Goal: Answer question/provide support

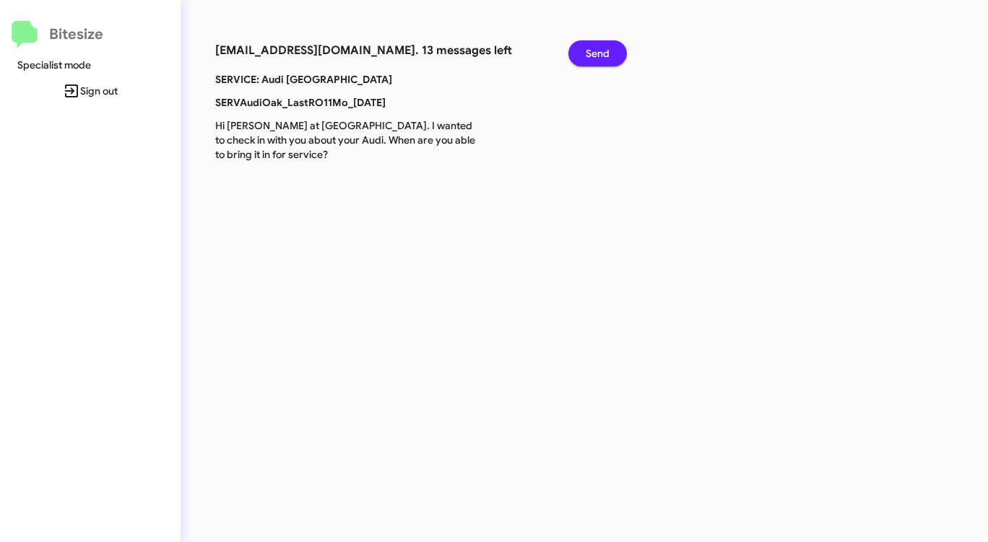
click at [601, 54] on span "Send" at bounding box center [598, 53] width 24 height 26
click at [600, 54] on span "Send" at bounding box center [598, 53] width 24 height 26
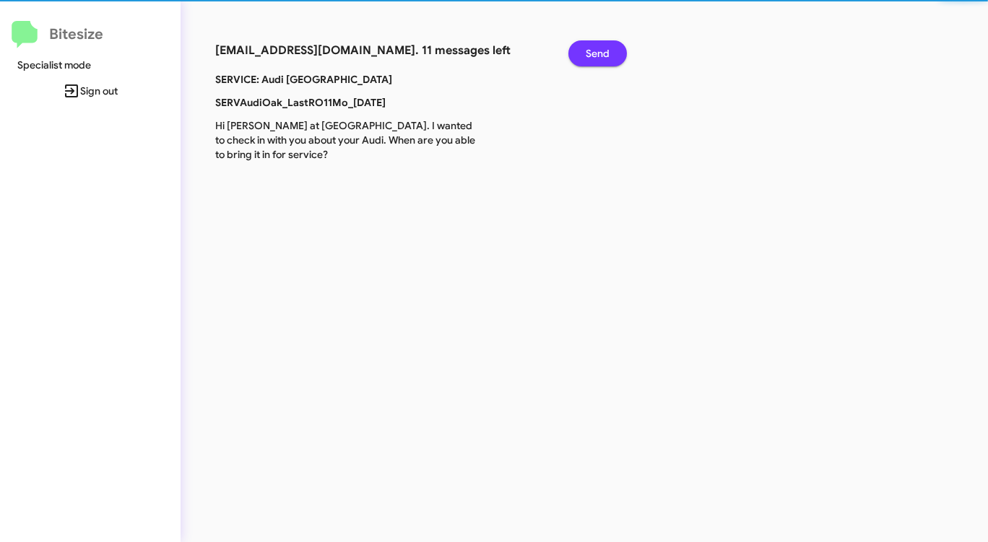
click at [599, 54] on span "Send" at bounding box center [598, 53] width 24 height 26
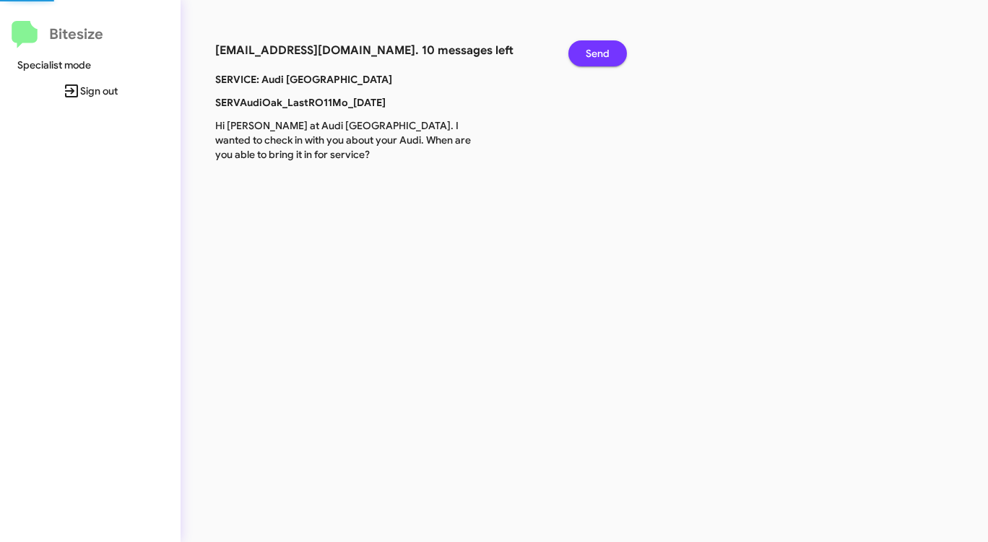
click at [595, 53] on span "Send" at bounding box center [598, 53] width 24 height 26
click at [594, 53] on span "Send" at bounding box center [598, 53] width 24 height 26
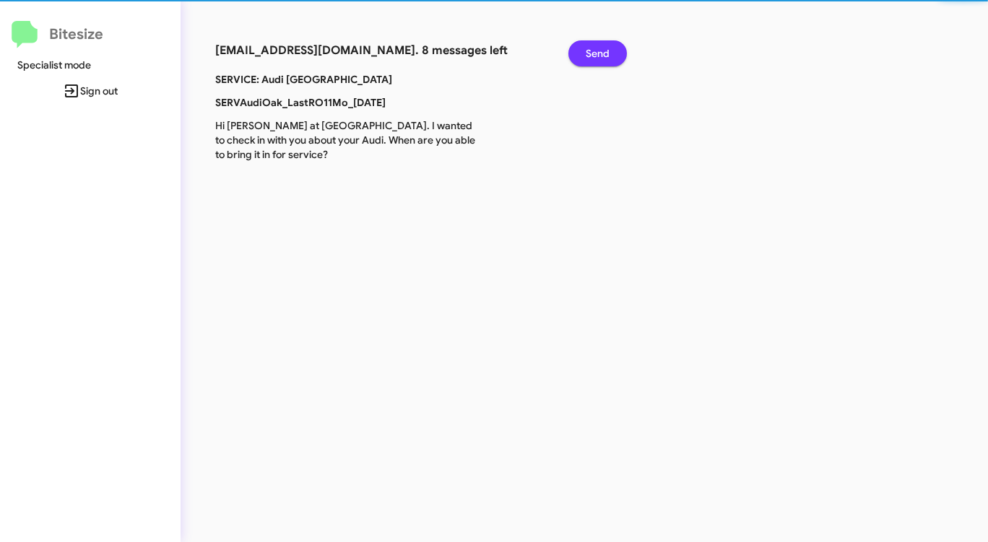
click at [594, 53] on span "Send" at bounding box center [598, 53] width 24 height 26
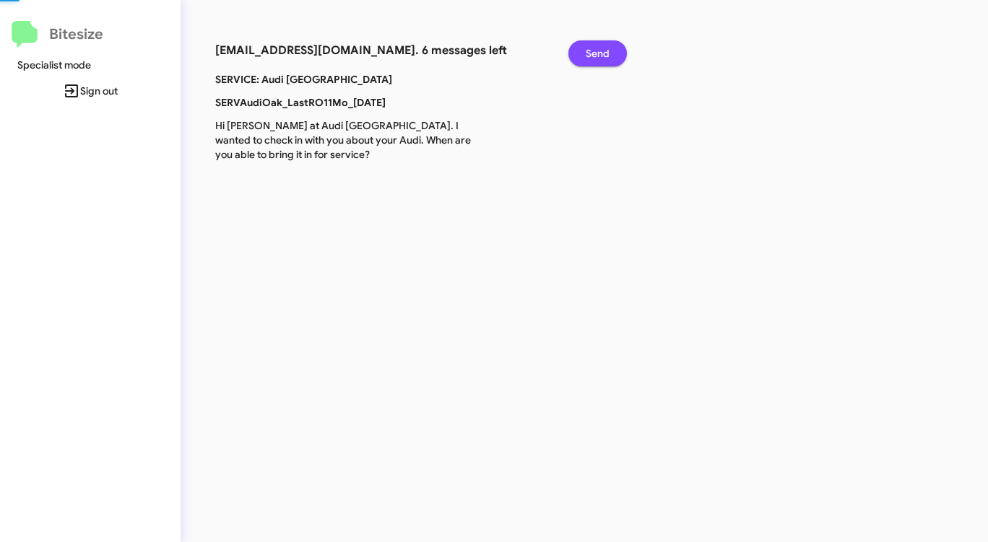
click at [594, 53] on span "Send" at bounding box center [598, 53] width 24 height 26
click at [593, 53] on span "Send" at bounding box center [598, 53] width 24 height 26
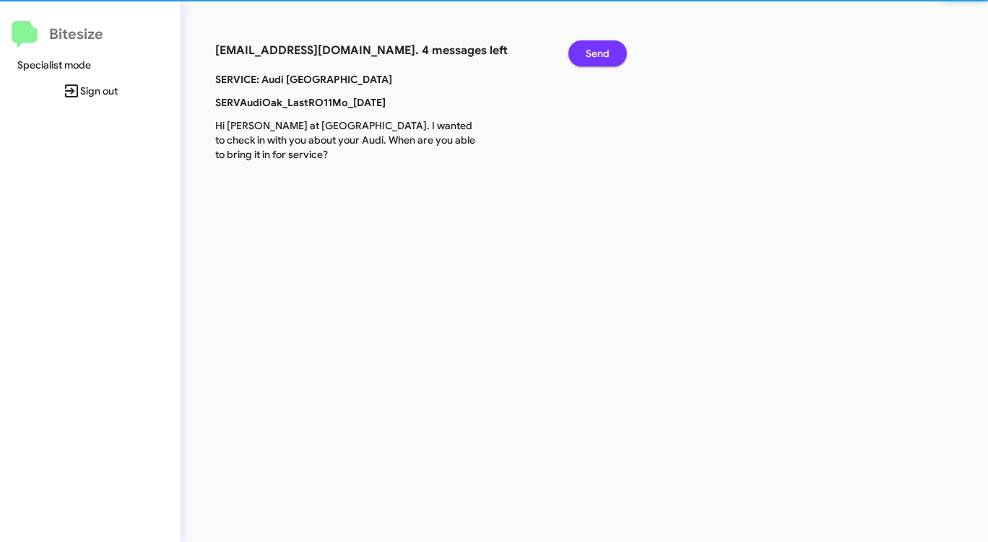
click at [593, 53] on span "Send" at bounding box center [598, 53] width 24 height 26
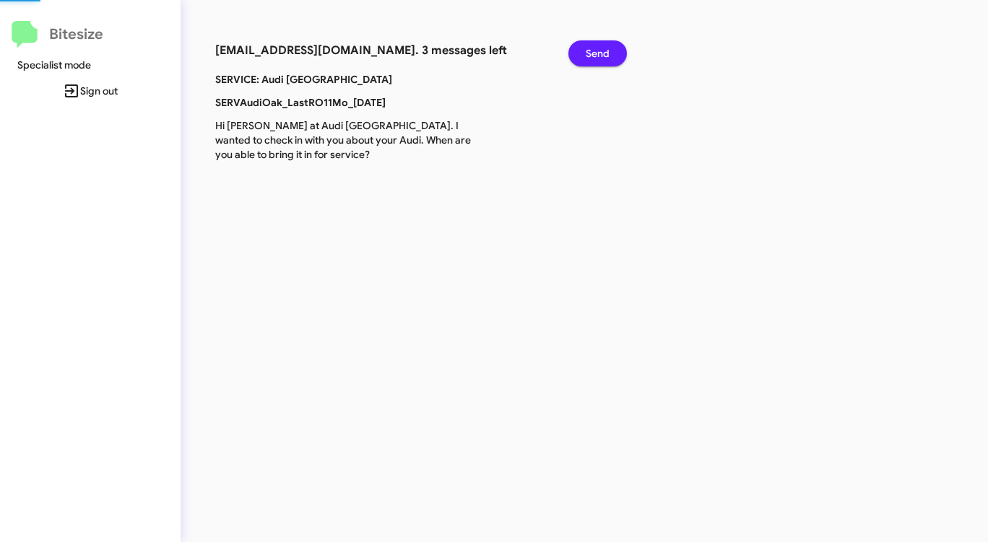
click at [593, 54] on span "Send" at bounding box center [598, 53] width 24 height 26
click at [592, 55] on span "Send" at bounding box center [598, 53] width 24 height 26
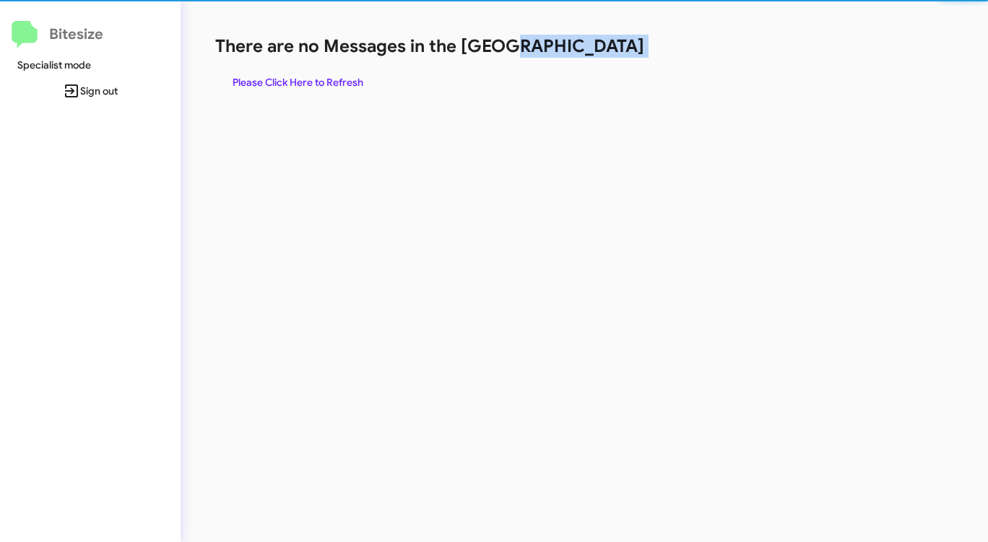
click at [590, 55] on h1 "There are no Messages in the Queue" at bounding box center [517, 46] width 604 height 23
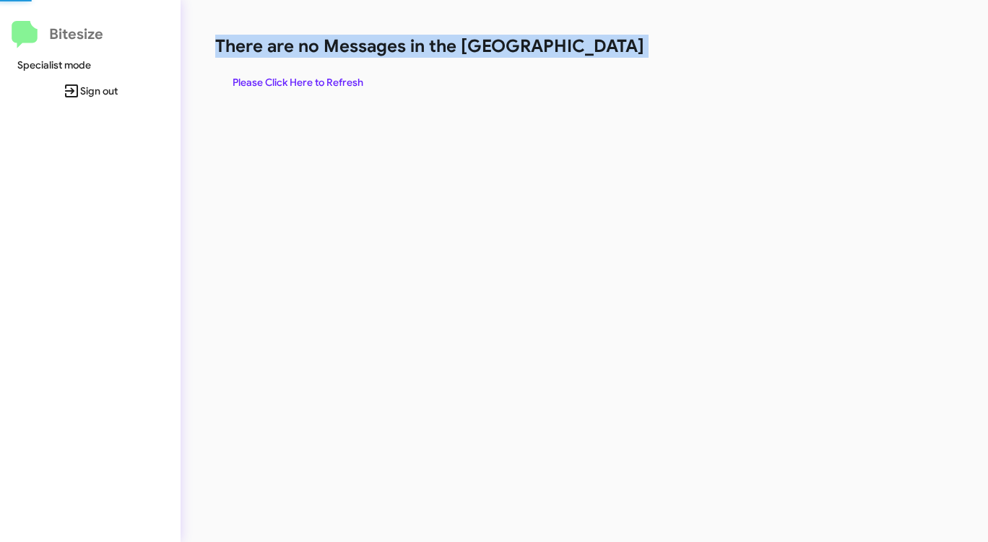
click at [590, 55] on h1 "There are no Messages in the Queue" at bounding box center [517, 46] width 604 height 23
drag, startPoint x: 590, startPoint y: 55, endPoint x: 545, endPoint y: 77, distance: 49.7
click at [588, 56] on h1 "There are no Messages in the Queue" at bounding box center [517, 46] width 604 height 23
click at [334, 82] on span "Please Click Here to Refresh" at bounding box center [298, 82] width 131 height 26
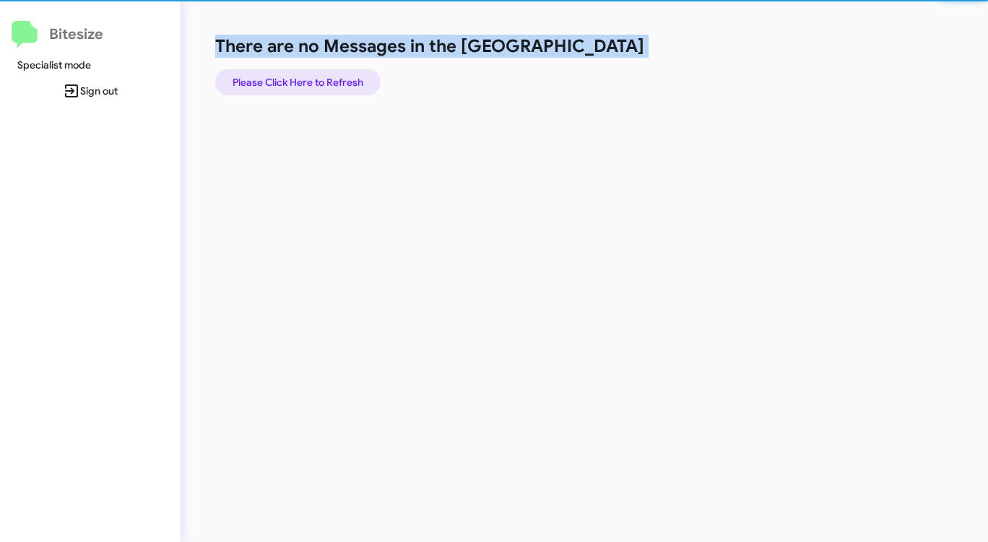
click at [334, 82] on span "Please Click Here to Refresh" at bounding box center [298, 82] width 131 height 26
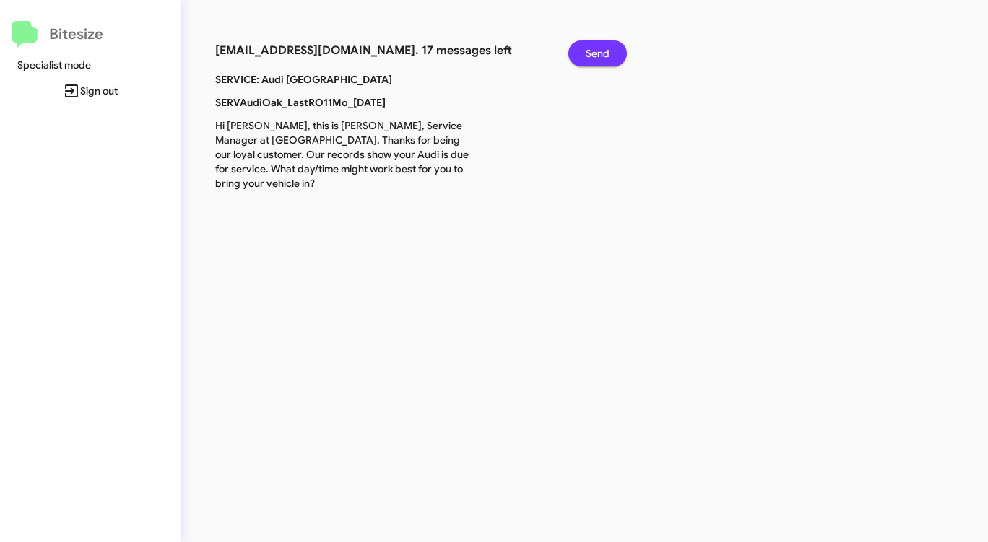
click at [597, 55] on span "Send" at bounding box center [598, 53] width 24 height 26
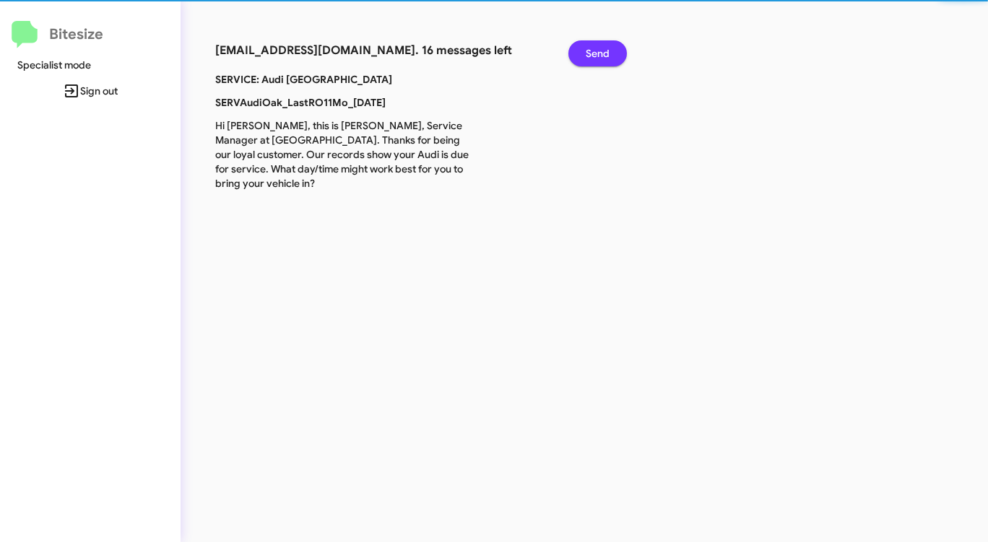
click at [597, 55] on span "Send" at bounding box center [598, 53] width 24 height 26
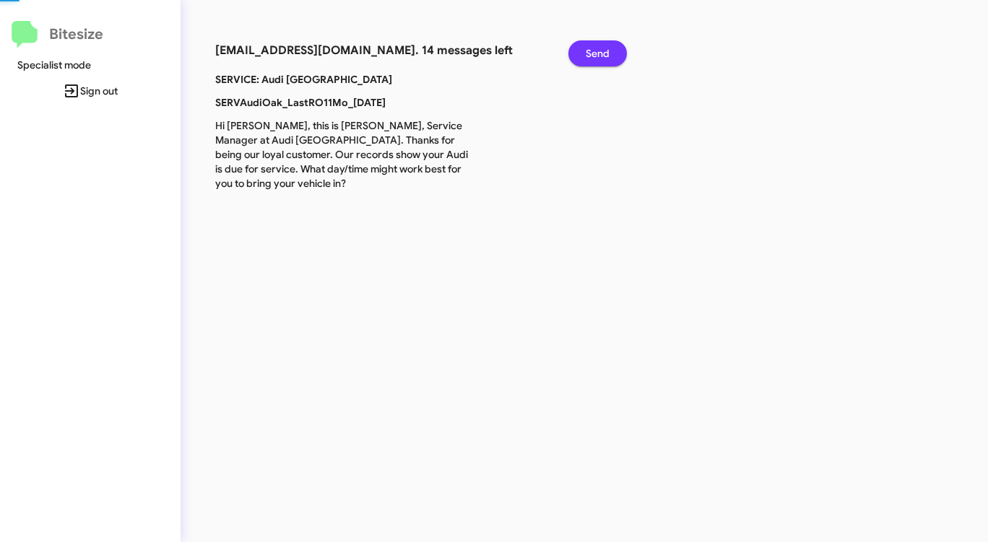
click at [597, 55] on span "Send" at bounding box center [598, 53] width 24 height 26
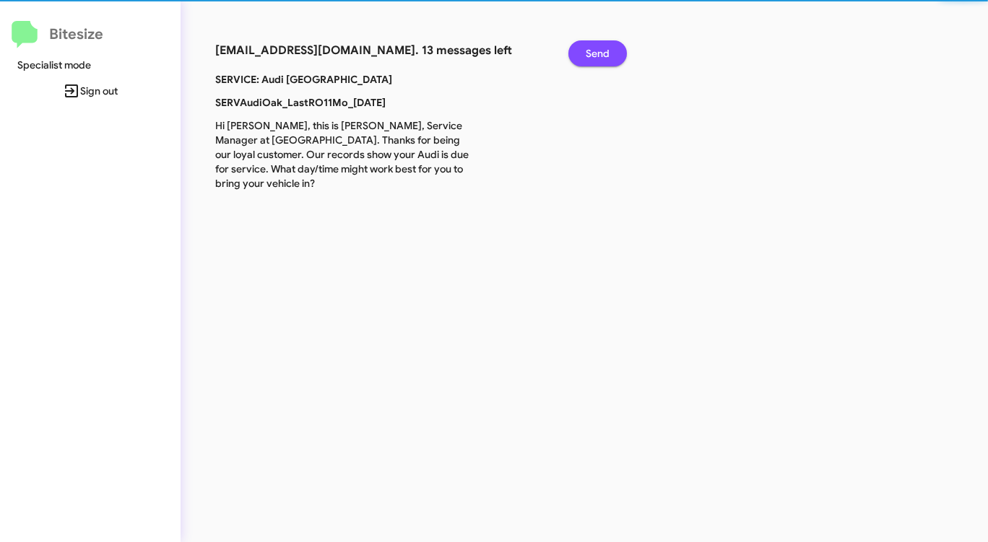
click at [597, 55] on span "Send" at bounding box center [598, 53] width 24 height 26
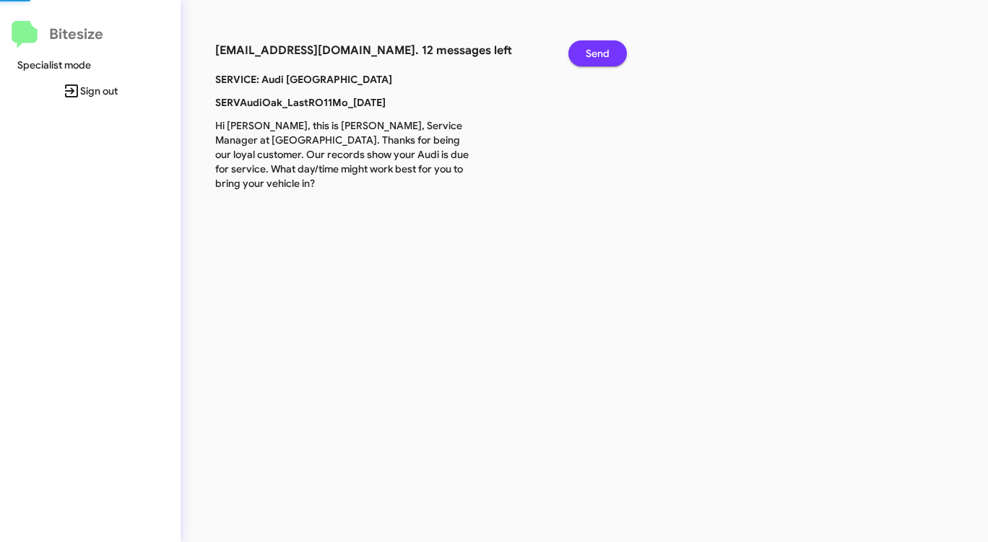
click at [597, 55] on span "Send" at bounding box center [598, 53] width 24 height 26
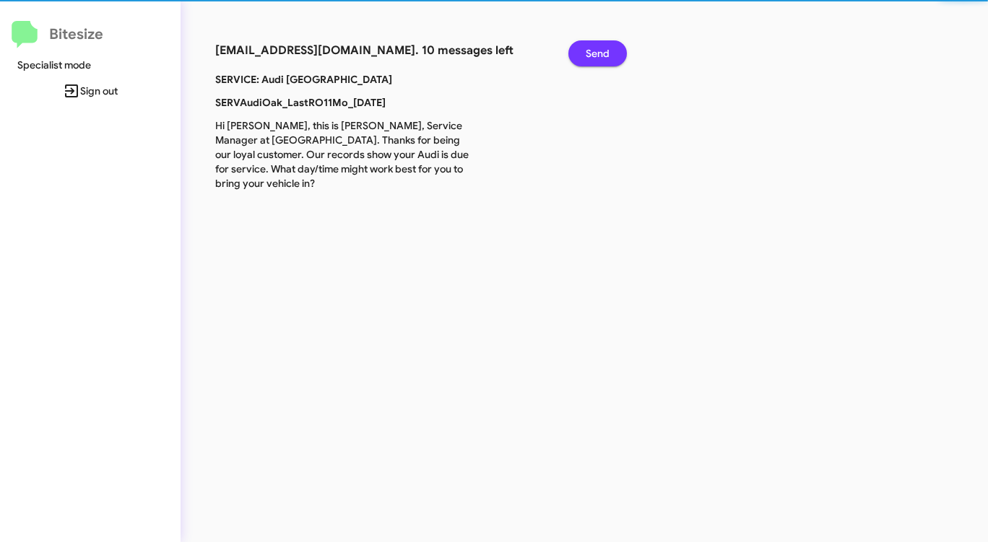
click at [597, 55] on span "Send" at bounding box center [598, 53] width 24 height 26
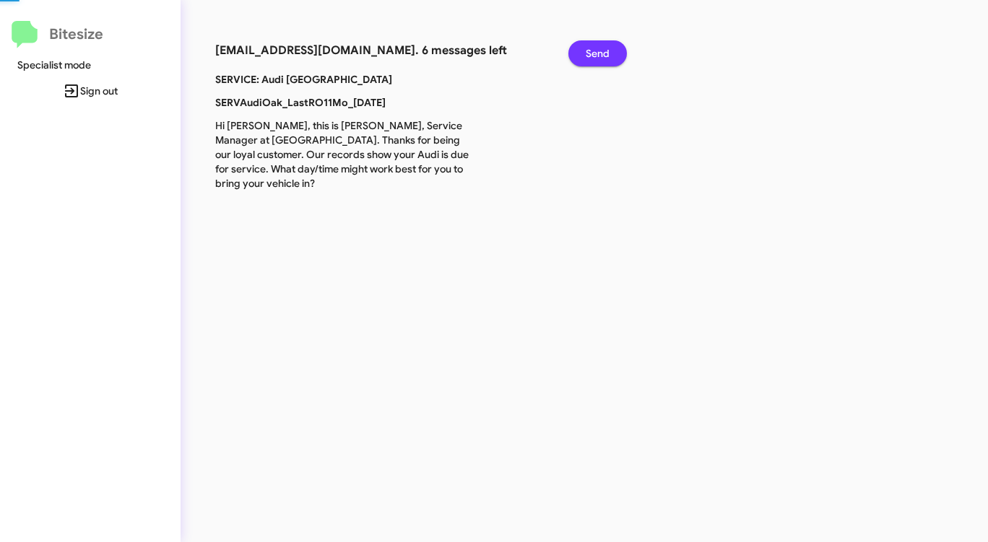
click at [597, 55] on span "Send" at bounding box center [598, 53] width 24 height 26
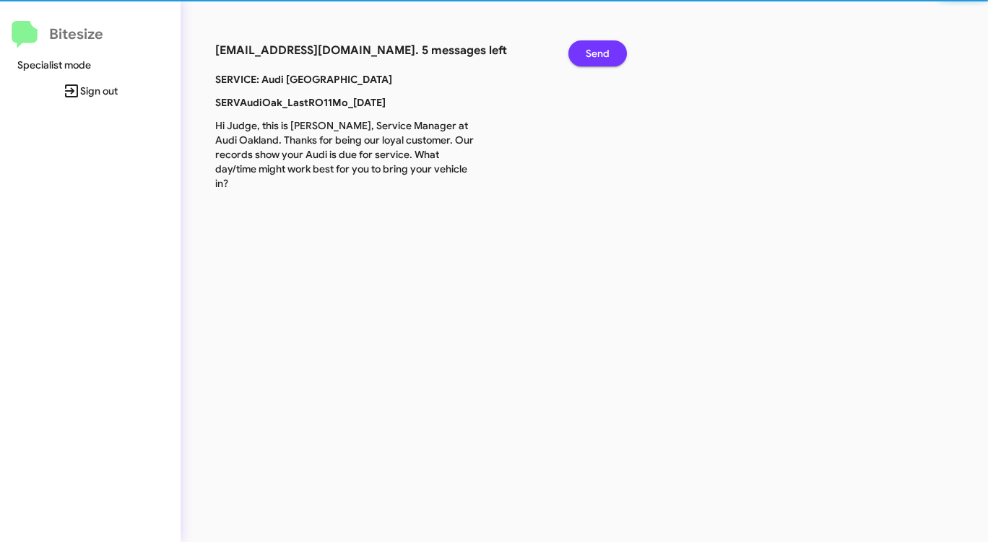
click at [597, 55] on span "Send" at bounding box center [598, 53] width 24 height 26
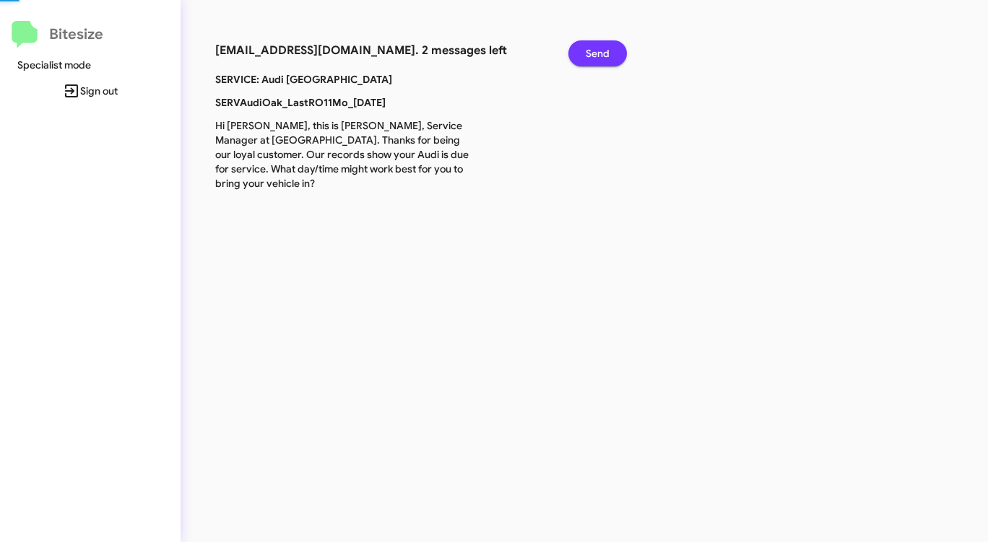
click at [597, 55] on span "Send" at bounding box center [598, 53] width 24 height 26
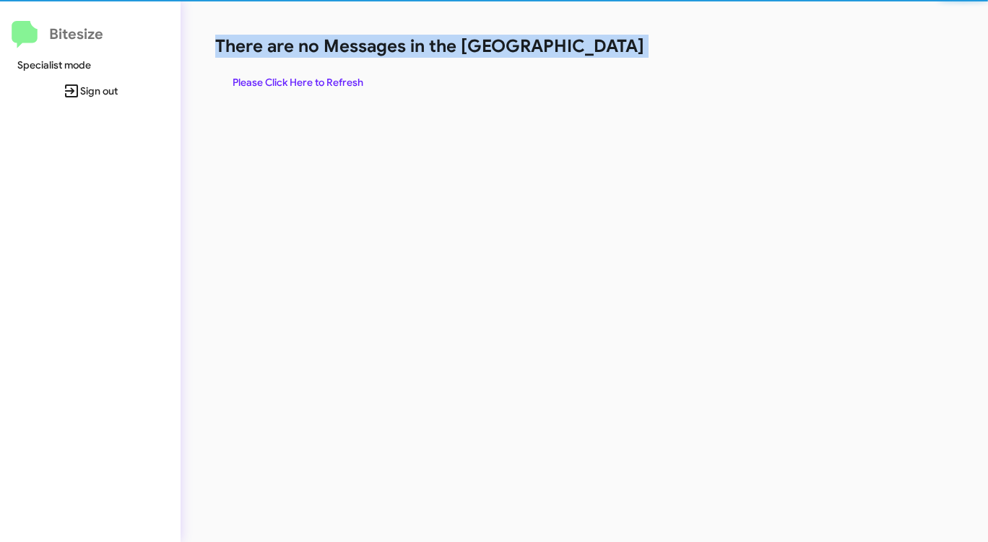
click at [597, 55] on h1 "There are no Messages in the [GEOGRAPHIC_DATA]" at bounding box center [517, 46] width 604 height 23
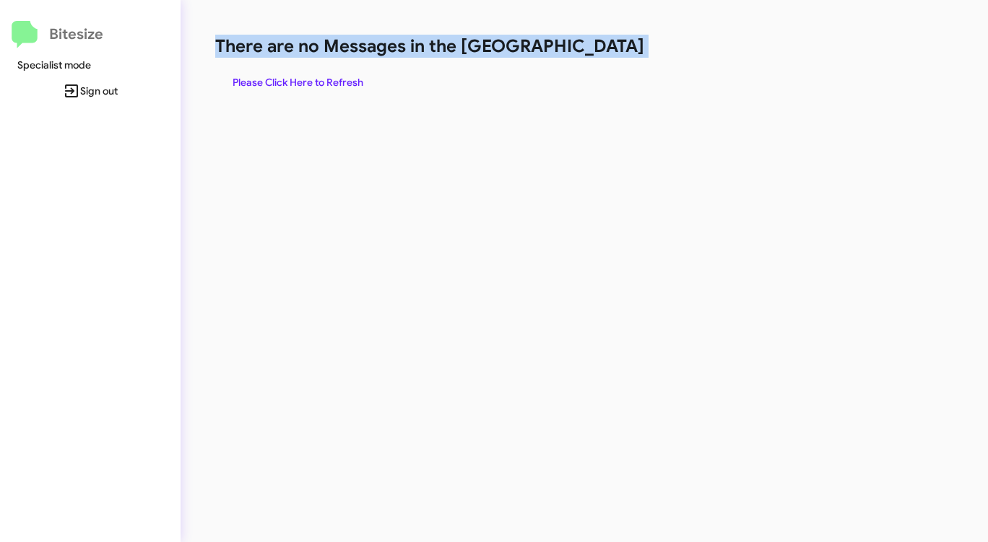
click at [597, 55] on h1 "There are no Messages in the [GEOGRAPHIC_DATA]" at bounding box center [517, 46] width 604 height 23
click at [285, 72] on span "Please Click Here to Refresh" at bounding box center [298, 82] width 131 height 26
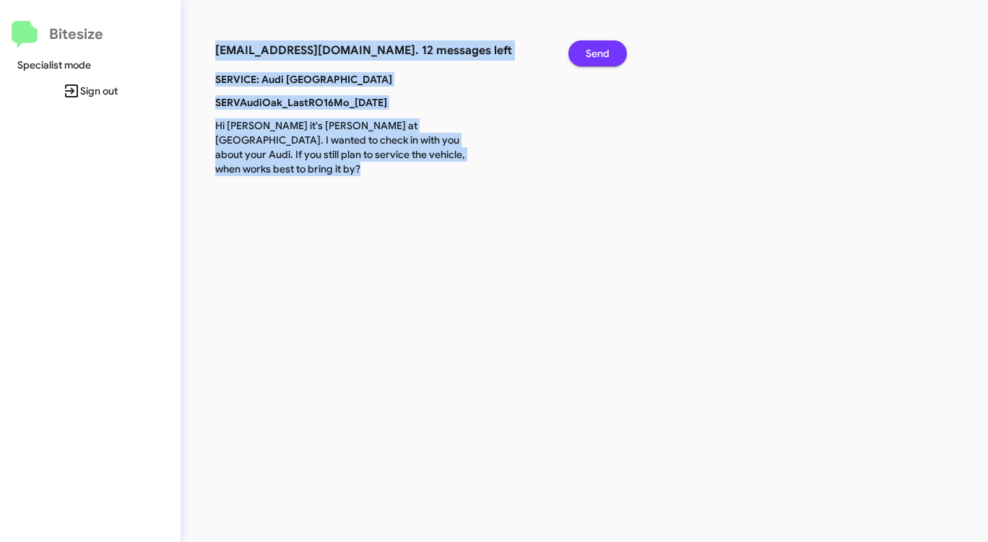
click at [597, 49] on span "Send" at bounding box center [598, 53] width 24 height 26
click at [597, 48] on span "Send" at bounding box center [598, 53] width 24 height 26
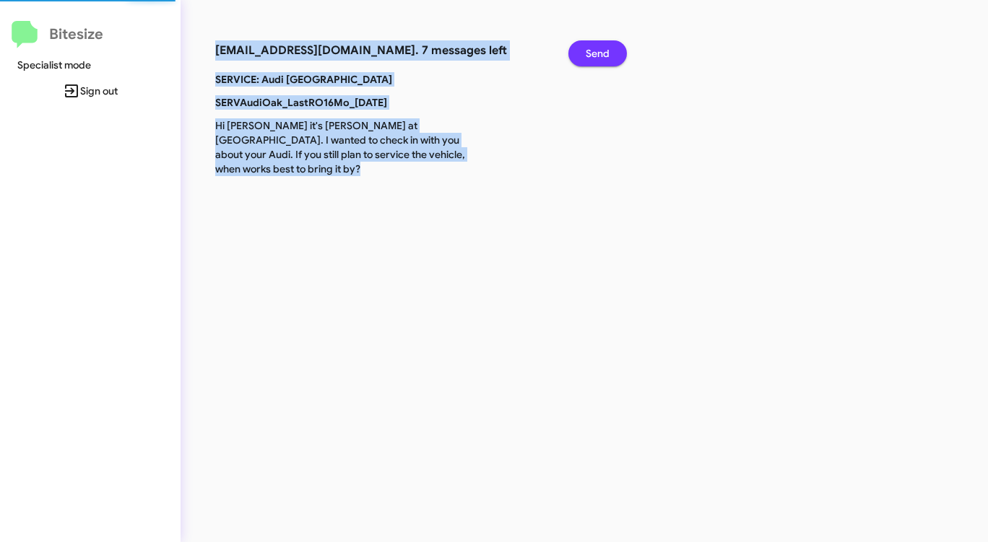
click at [597, 48] on span "Send" at bounding box center [598, 53] width 24 height 26
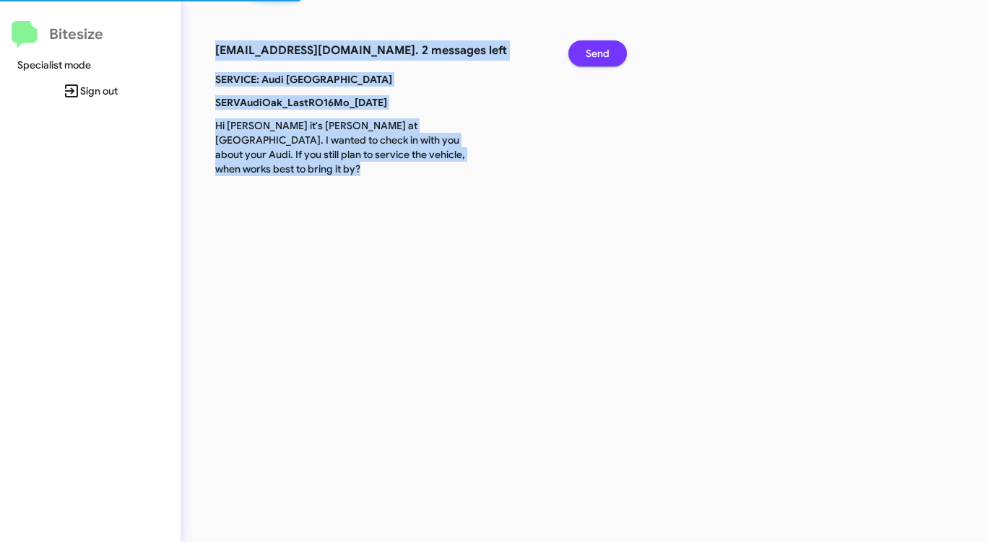
click at [597, 48] on span "Send" at bounding box center [598, 53] width 24 height 26
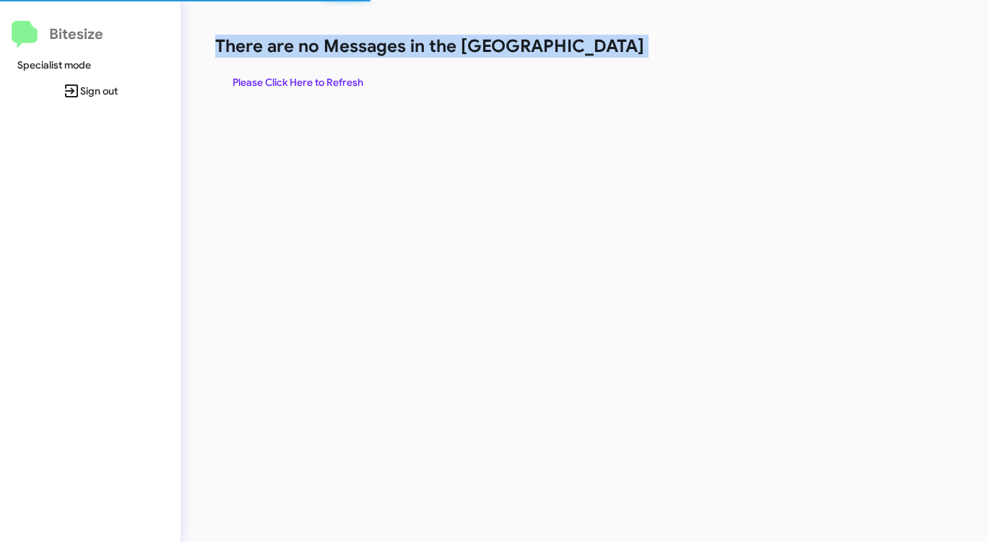
click at [597, 48] on h1 "There are no Messages in the [GEOGRAPHIC_DATA]" at bounding box center [517, 46] width 604 height 23
click at [339, 83] on span "Please Click Here to Refresh" at bounding box center [298, 82] width 131 height 26
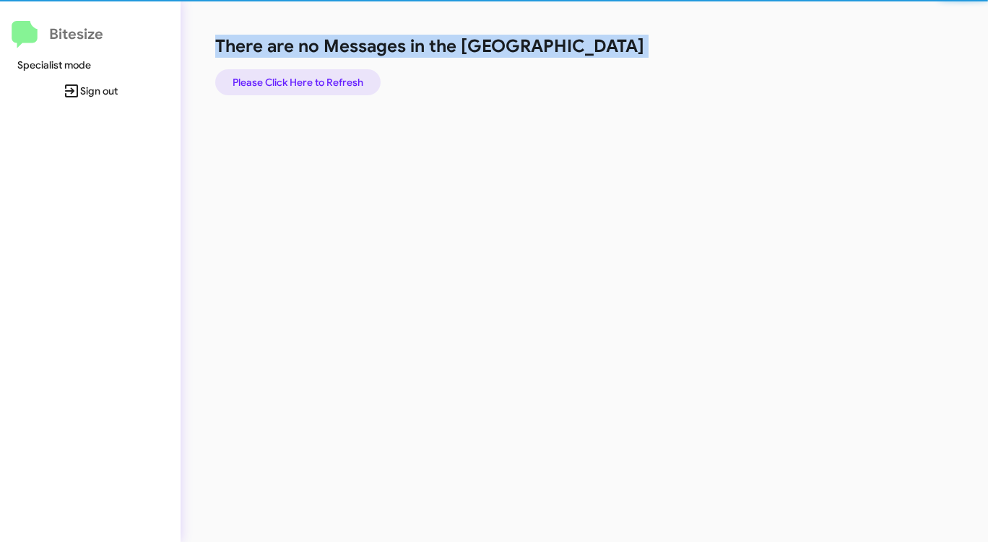
click at [339, 83] on span "Please Click Here to Refresh" at bounding box center [298, 82] width 131 height 26
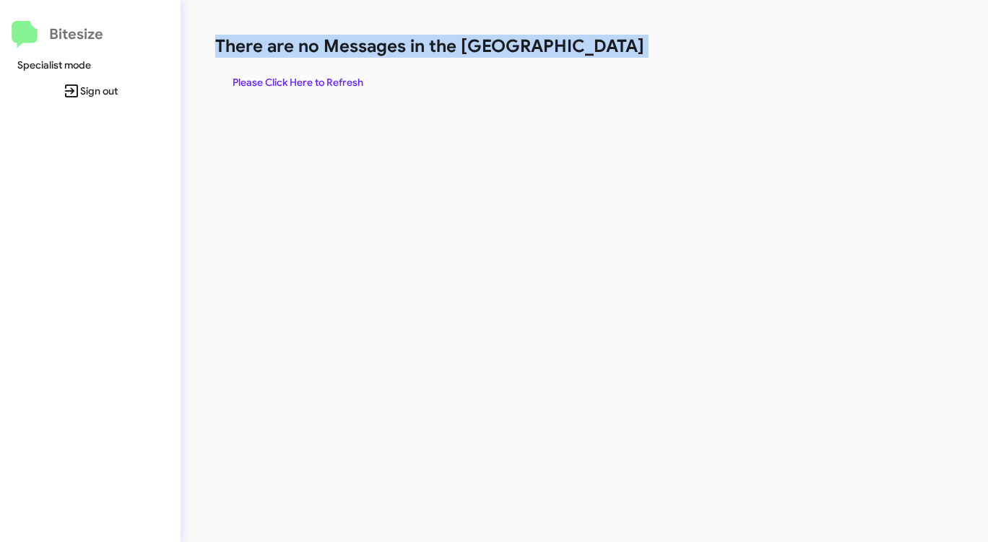
click at [342, 80] on span "Please Click Here to Refresh" at bounding box center [298, 82] width 131 height 26
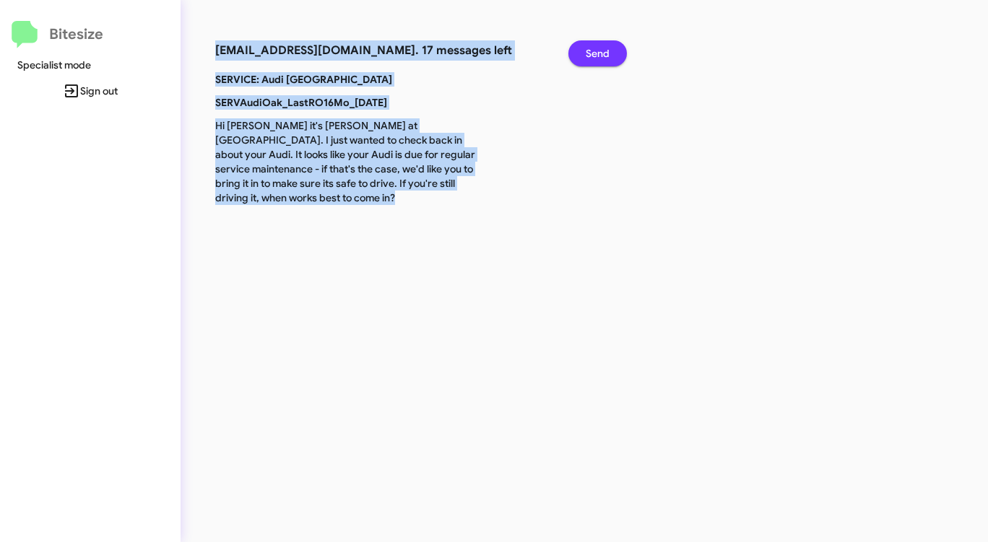
click at [606, 50] on span "Send" at bounding box center [598, 53] width 24 height 26
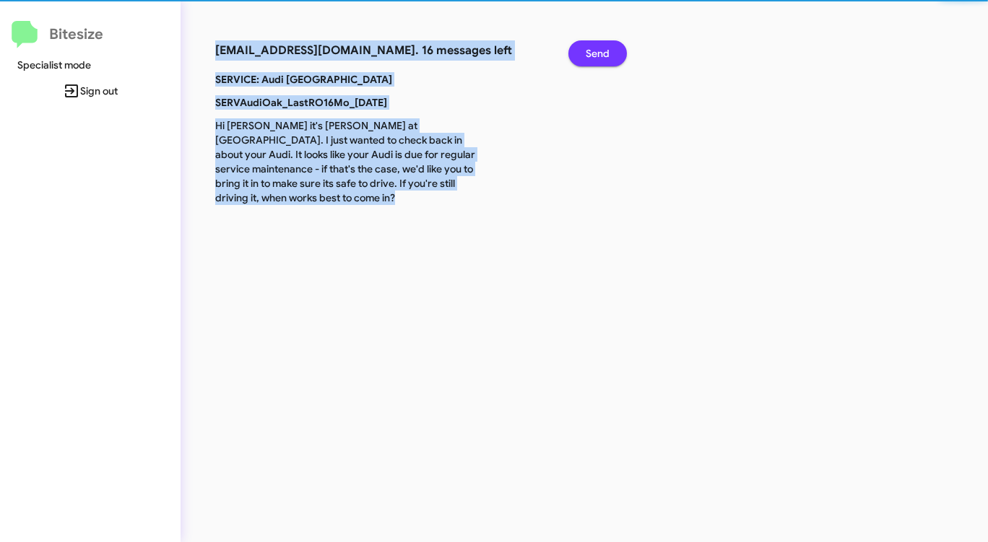
click at [605, 50] on span "Send" at bounding box center [598, 53] width 24 height 26
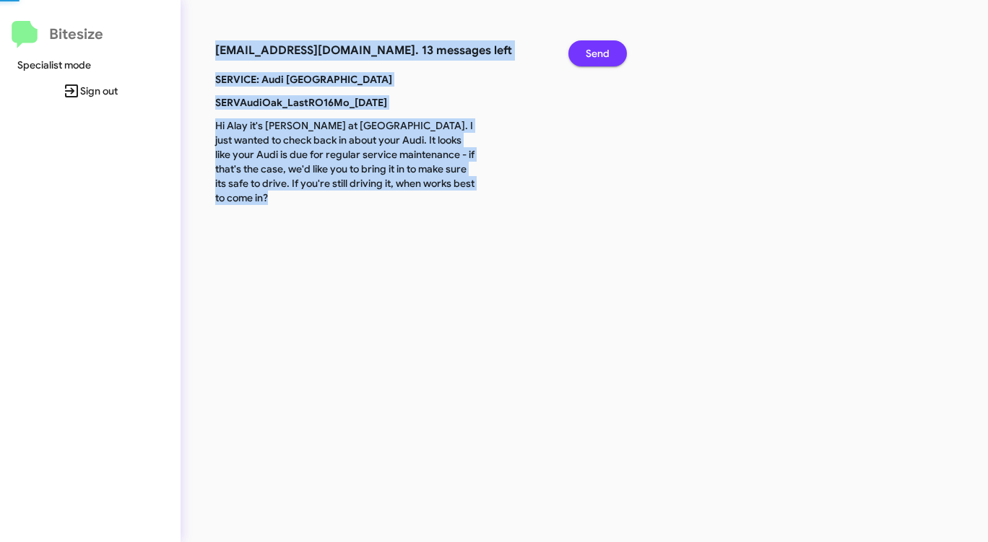
click at [605, 50] on span "Send" at bounding box center [598, 53] width 24 height 26
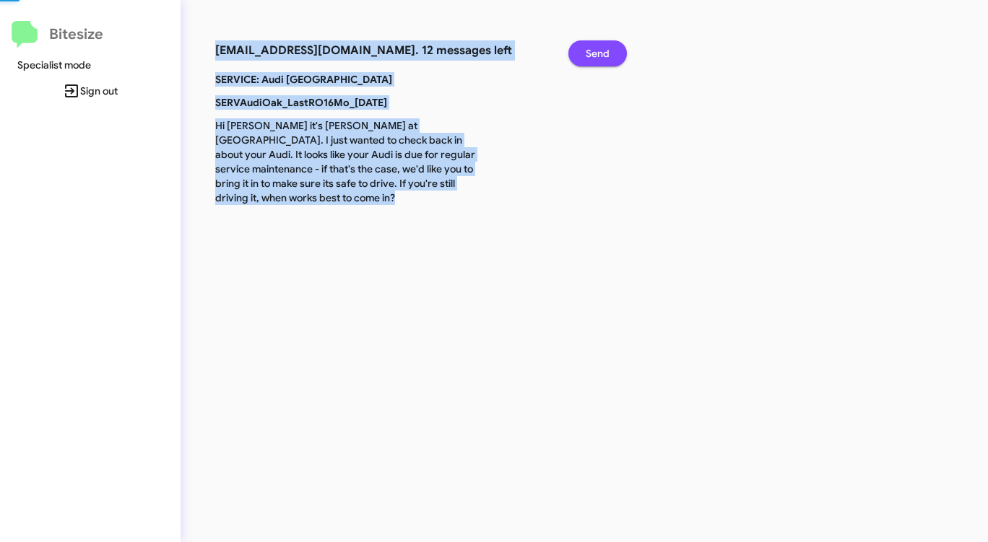
click at [605, 50] on span "Send" at bounding box center [598, 53] width 24 height 26
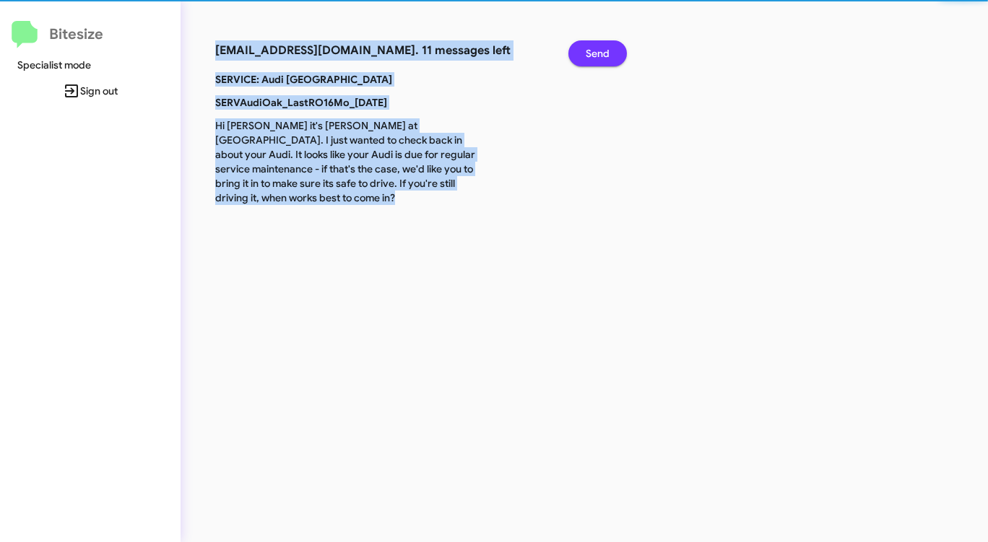
click at [605, 50] on span "Send" at bounding box center [598, 53] width 24 height 26
click at [604, 50] on span "Send" at bounding box center [598, 53] width 24 height 26
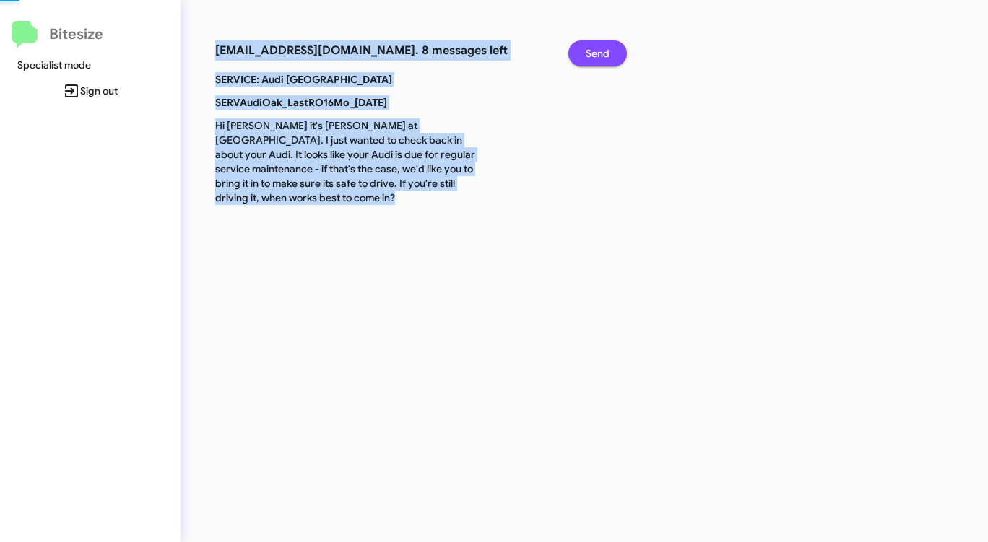
click at [604, 50] on span "Send" at bounding box center [598, 53] width 24 height 26
click at [602, 50] on span "Send" at bounding box center [598, 53] width 24 height 26
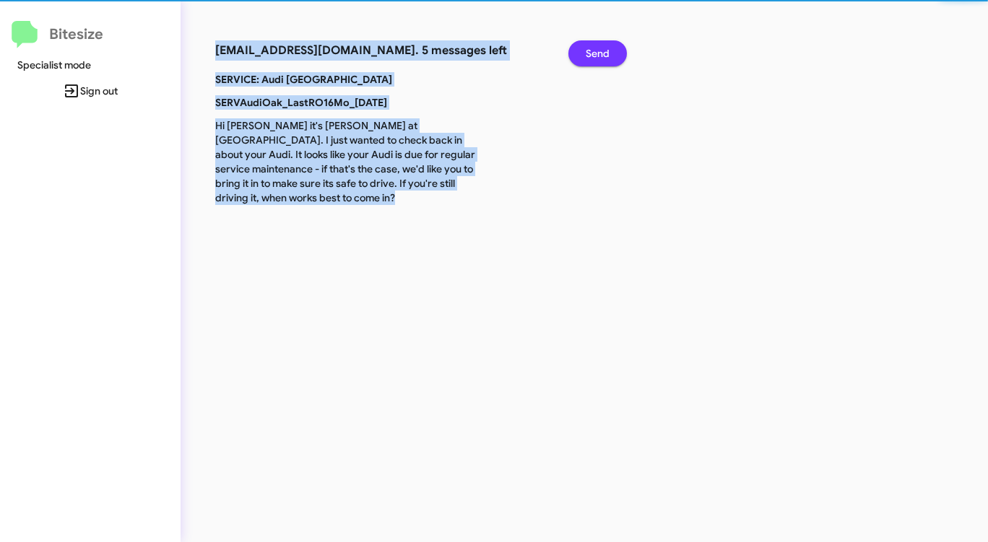
click at [601, 50] on span "Send" at bounding box center [598, 53] width 24 height 26
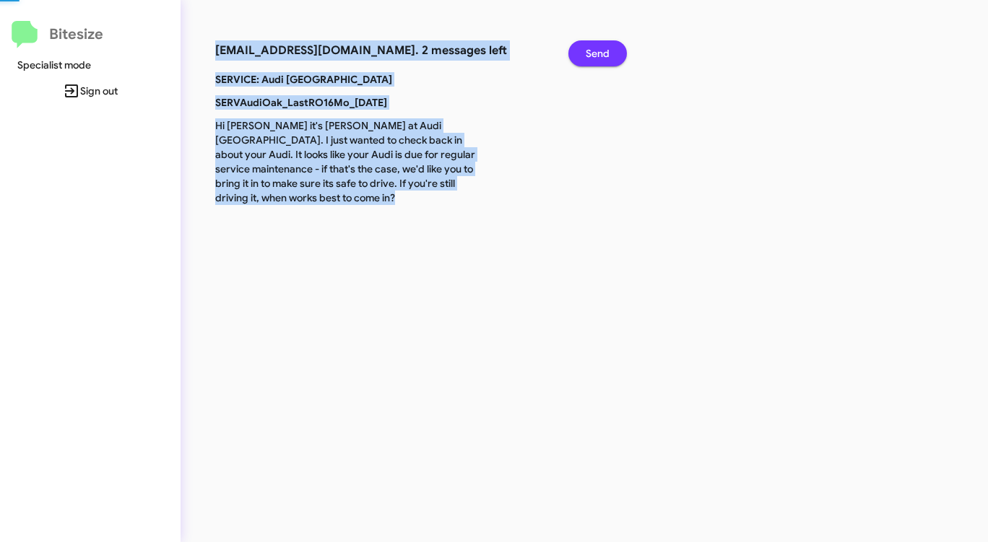
click at [600, 50] on span "Send" at bounding box center [598, 53] width 24 height 26
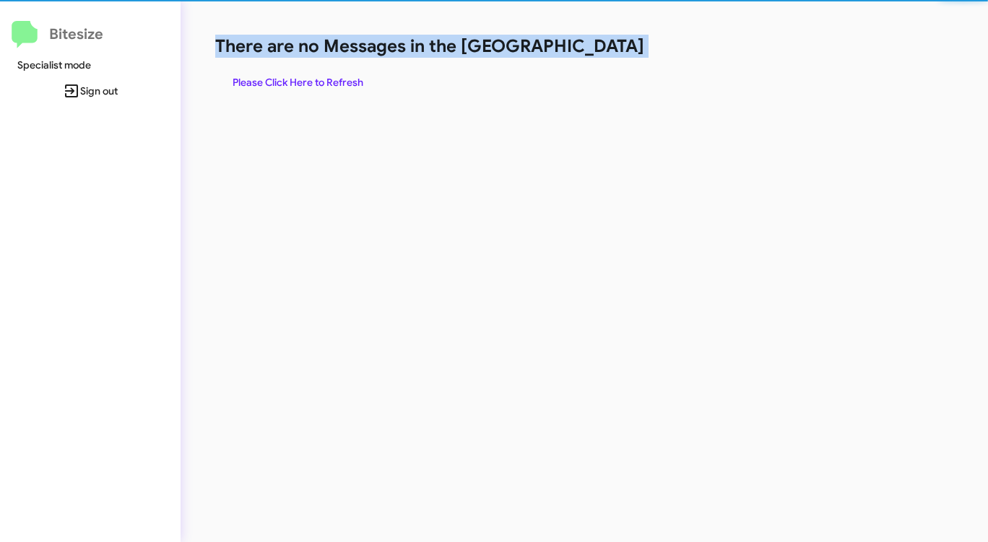
click at [599, 50] on h1 "There are no Messages in the [GEOGRAPHIC_DATA]" at bounding box center [517, 46] width 604 height 23
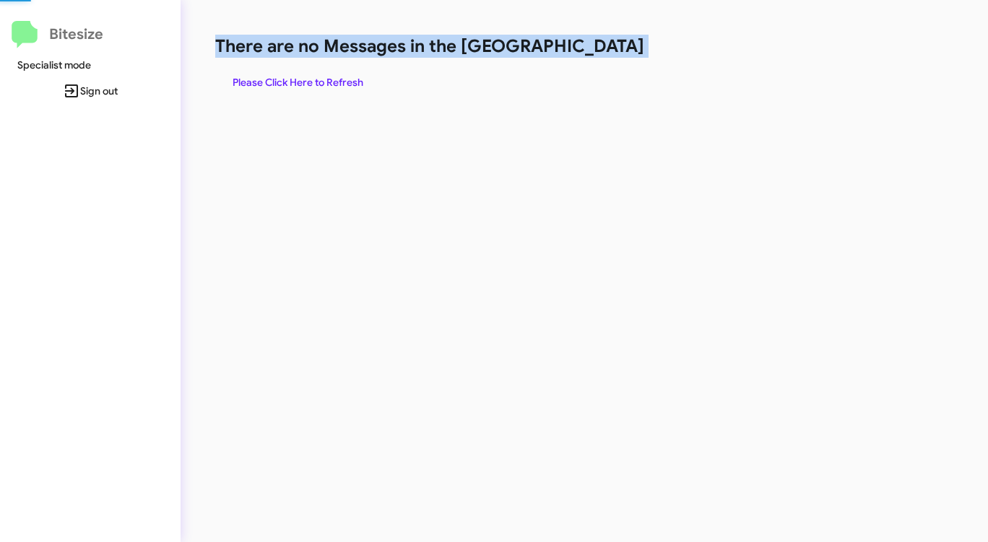
click at [599, 50] on h1 "There are no Messages in the [GEOGRAPHIC_DATA]" at bounding box center [517, 46] width 604 height 23
click at [597, 51] on h1 "There are no Messages in the [GEOGRAPHIC_DATA]" at bounding box center [517, 46] width 604 height 23
click at [596, 51] on h1 "There are no Messages in the [GEOGRAPHIC_DATA]" at bounding box center [517, 46] width 604 height 23
drag, startPoint x: 596, startPoint y: 51, endPoint x: 590, endPoint y: 56, distance: 8.2
click at [596, 51] on h1 "There are no Messages in the [GEOGRAPHIC_DATA]" at bounding box center [517, 46] width 604 height 23
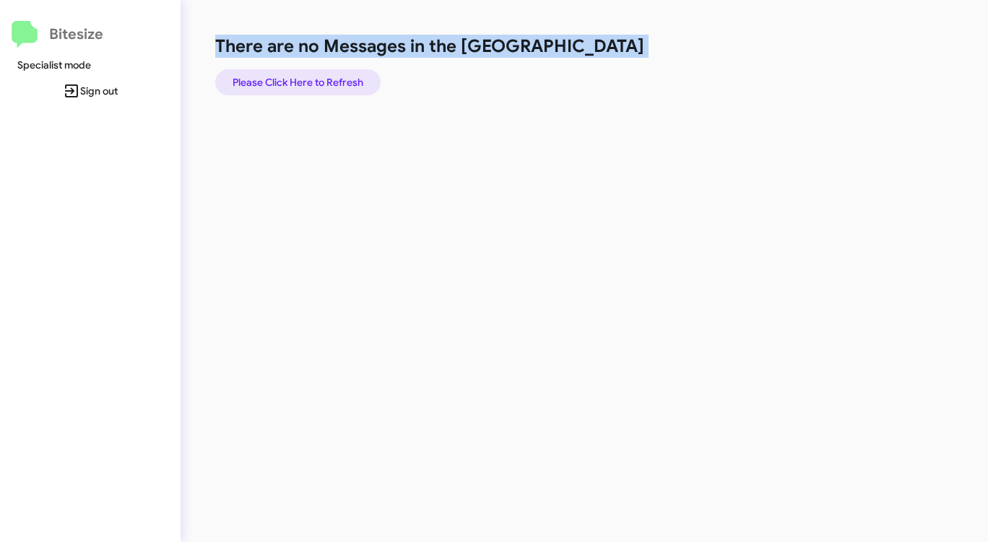
click at [341, 76] on span "Please Click Here to Refresh" at bounding box center [298, 82] width 131 height 26
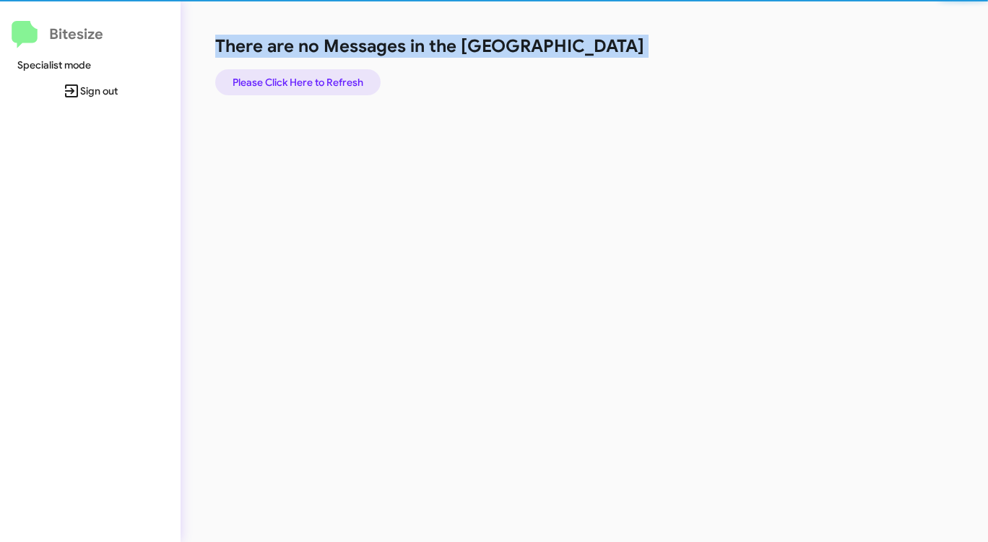
click at [341, 76] on span "Please Click Here to Refresh" at bounding box center [298, 82] width 131 height 26
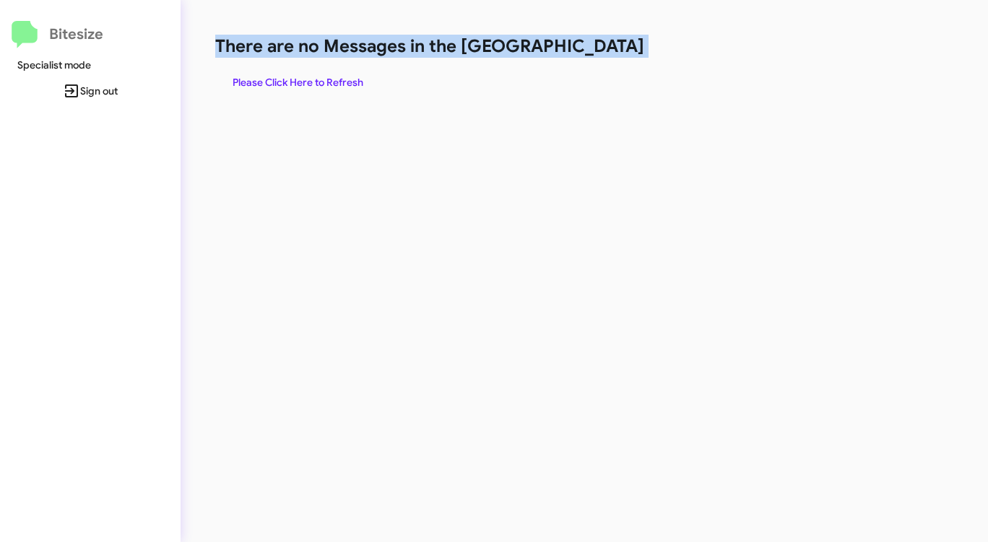
click at [349, 77] on span "Please Click Here to Refresh" at bounding box center [298, 82] width 131 height 26
click at [349, 76] on span "Please Click Here to Refresh" at bounding box center [298, 82] width 131 height 26
click at [351, 76] on span "Please Click Here to Refresh" at bounding box center [298, 82] width 131 height 26
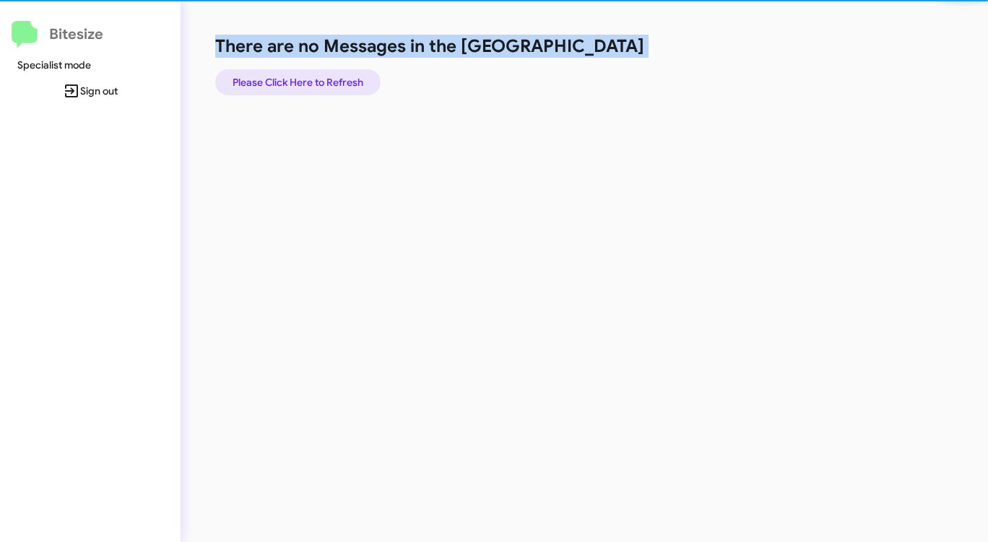
click at [351, 76] on span "Please Click Here to Refresh" at bounding box center [298, 82] width 131 height 26
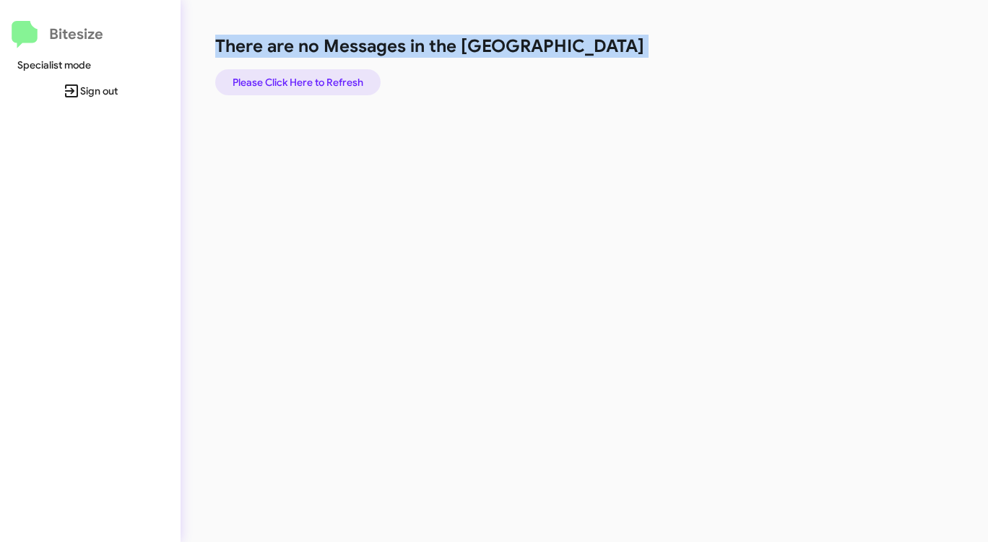
click at [351, 76] on span "Please Click Here to Refresh" at bounding box center [298, 82] width 131 height 26
click at [352, 77] on span "Please Click Here to Refresh" at bounding box center [298, 82] width 131 height 26
click at [352, 76] on span "Please Click Here to Refresh" at bounding box center [298, 82] width 131 height 26
